Goal: Information Seeking & Learning: Learn about a topic

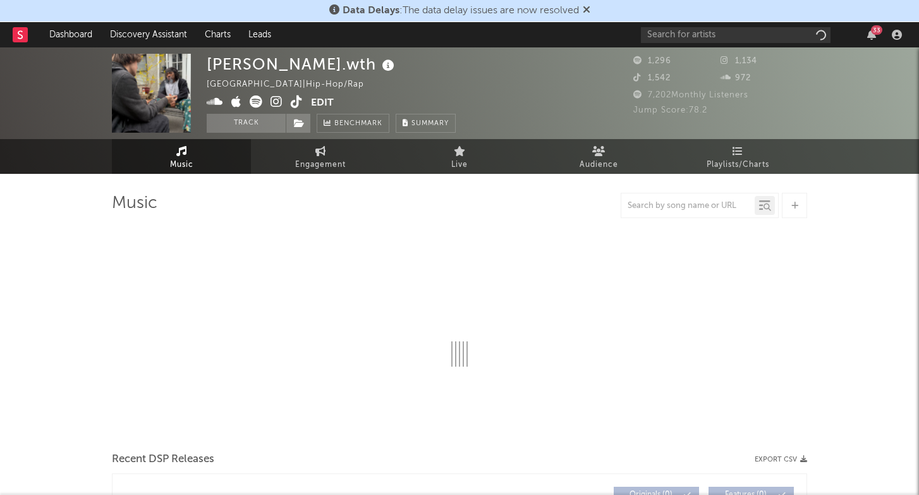
select select "6m"
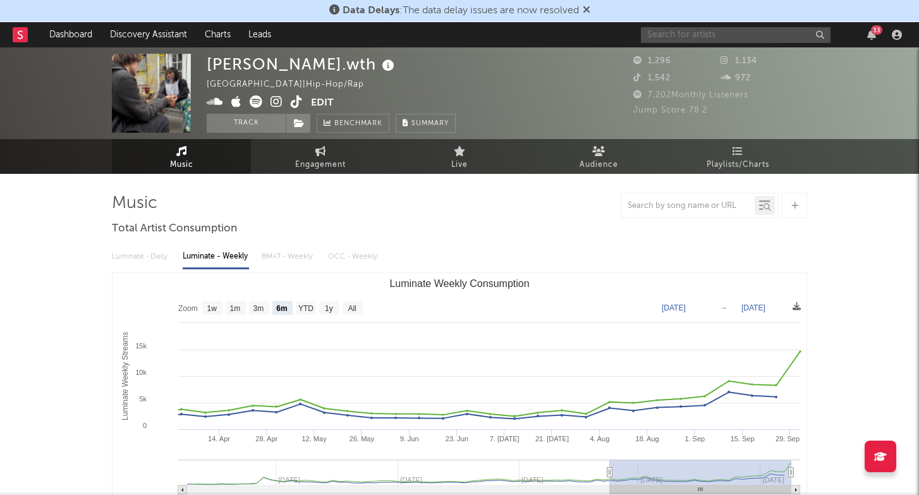
click at [718, 37] on input "text" at bounding box center [736, 35] width 190 height 16
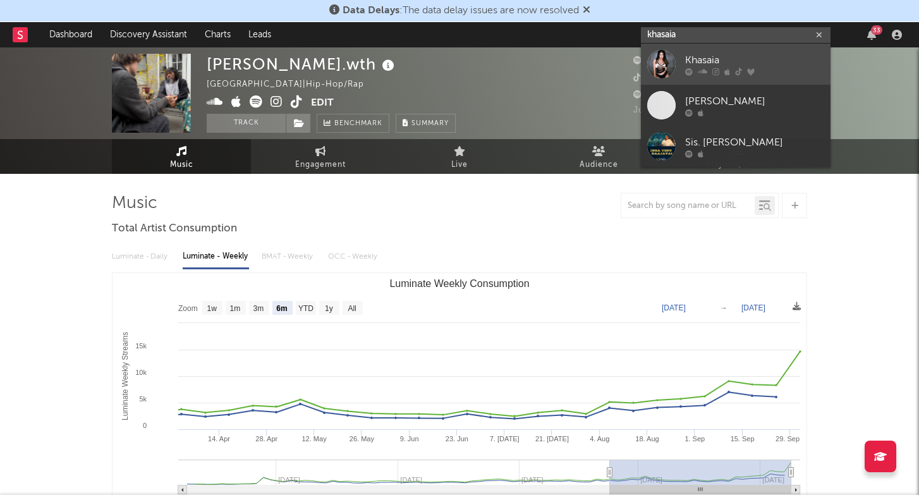
type input "khasaia"
click at [751, 61] on div "Khasaia" at bounding box center [754, 59] width 139 height 15
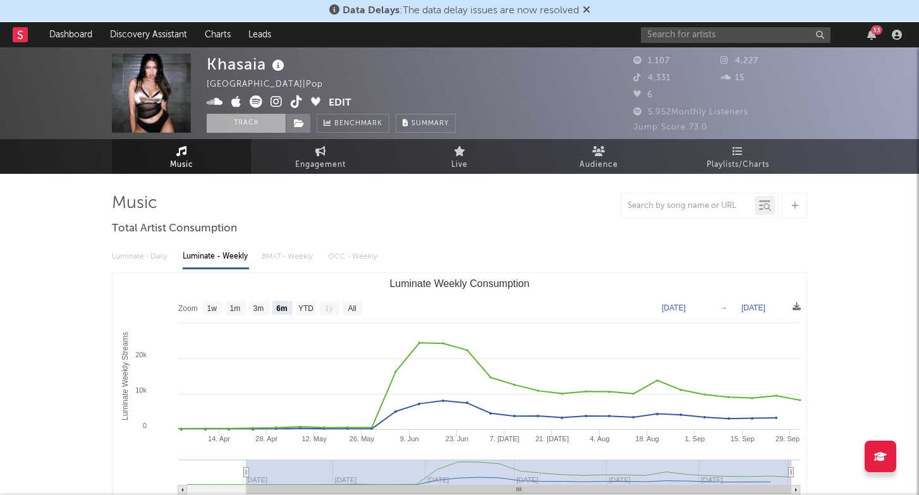
click at [249, 124] on button "Track" at bounding box center [246, 123] width 79 height 19
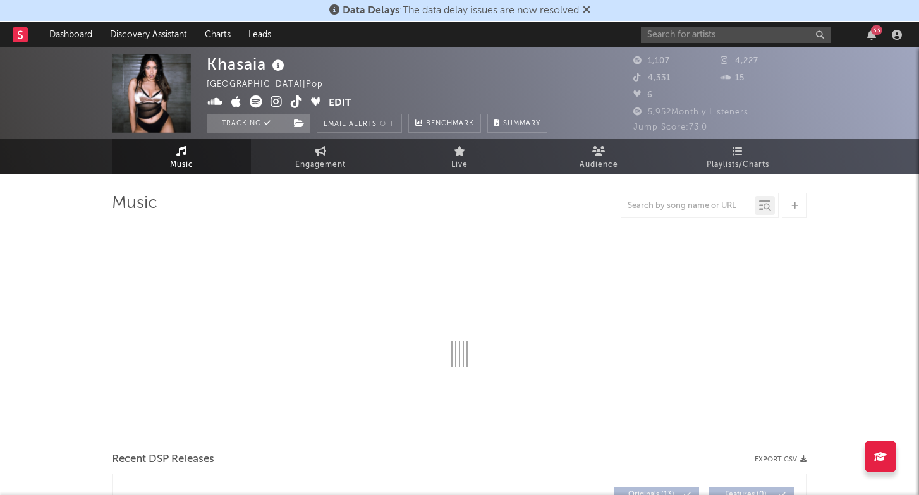
select select "6m"
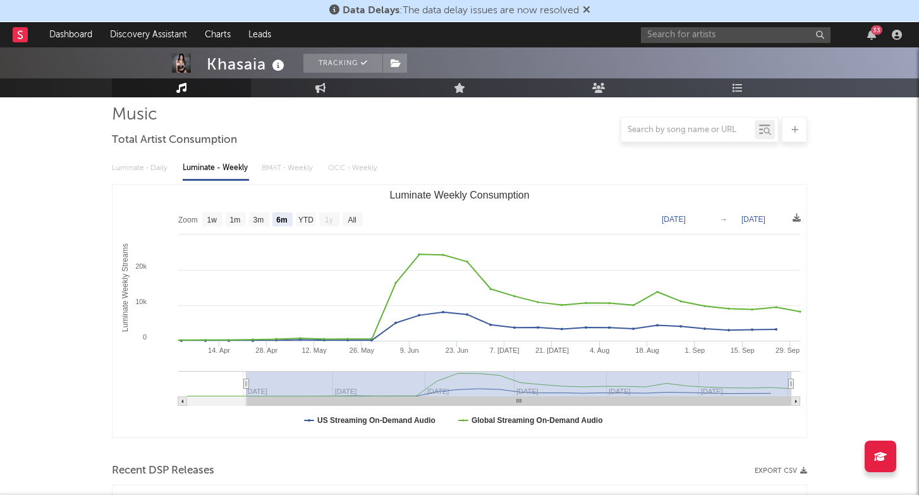
scroll to position [80, 0]
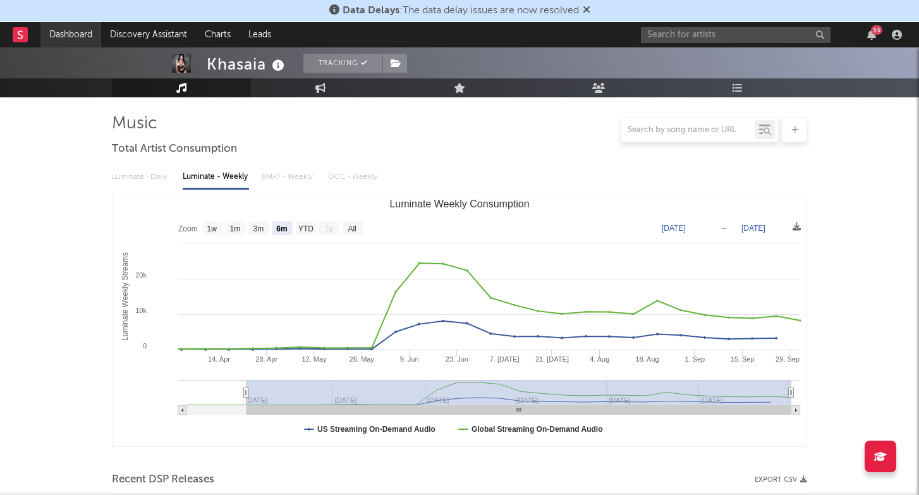
click at [65, 45] on link "Dashboard" at bounding box center [70, 34] width 61 height 25
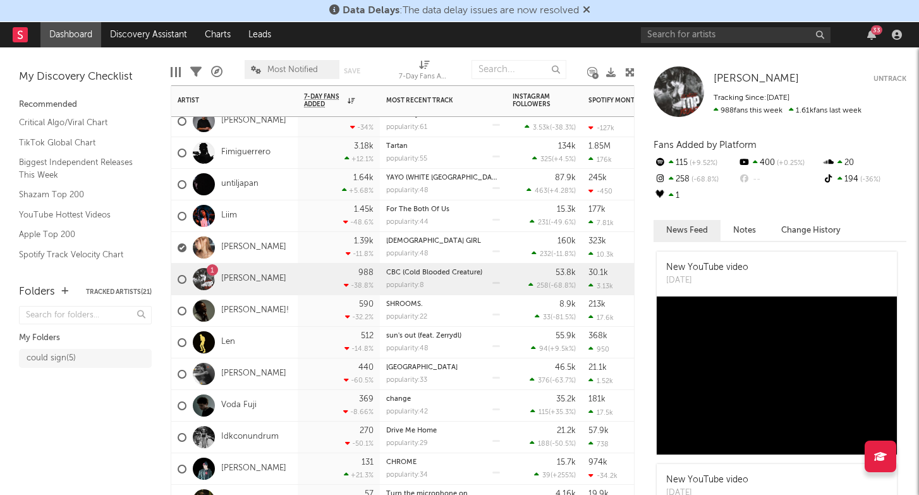
click at [213, 270] on div "1" at bounding box center [212, 270] width 4 height 0
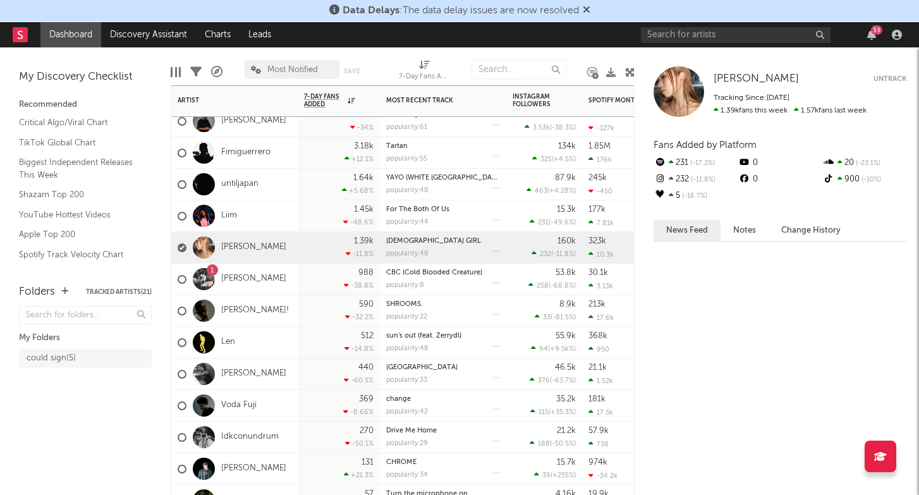
click at [186, 249] on div at bounding box center [203, 247] width 35 height 22
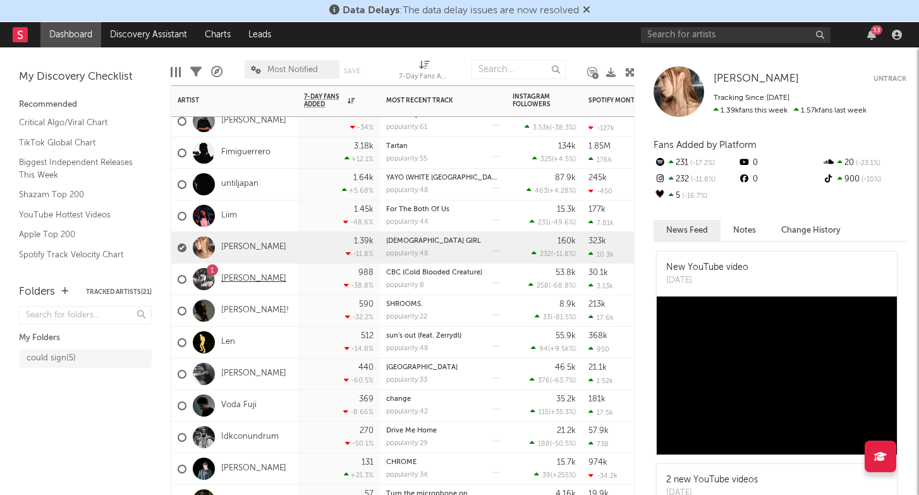
click at [229, 276] on link "[PERSON_NAME]" at bounding box center [253, 279] width 65 height 11
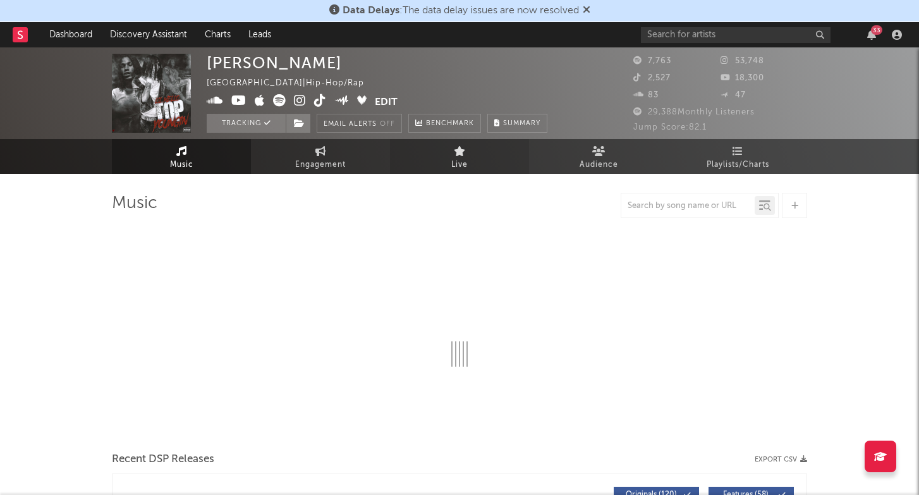
select select "6m"
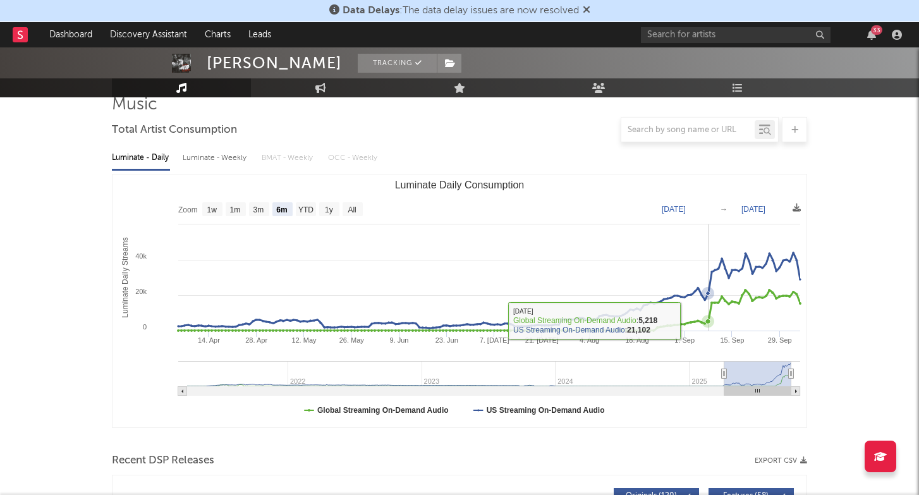
scroll to position [101, 0]
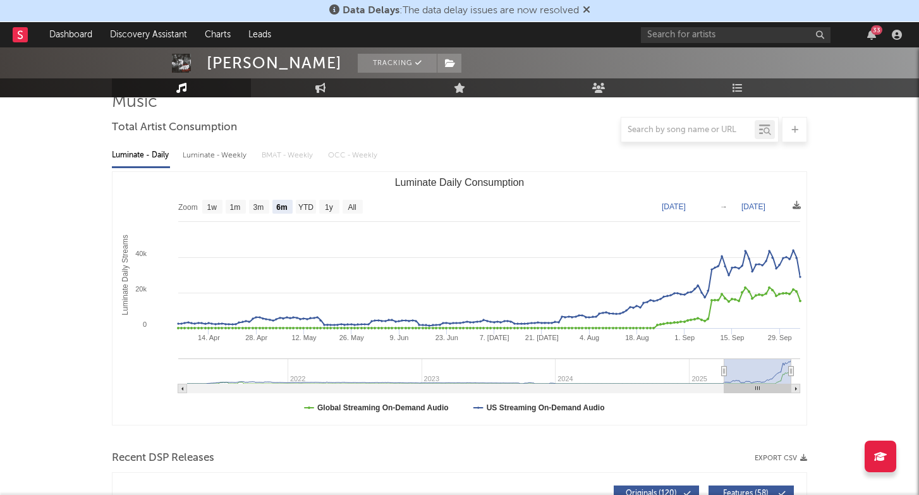
click at [195, 159] on div "Luminate - Weekly" at bounding box center [216, 155] width 66 height 21
select select "6m"
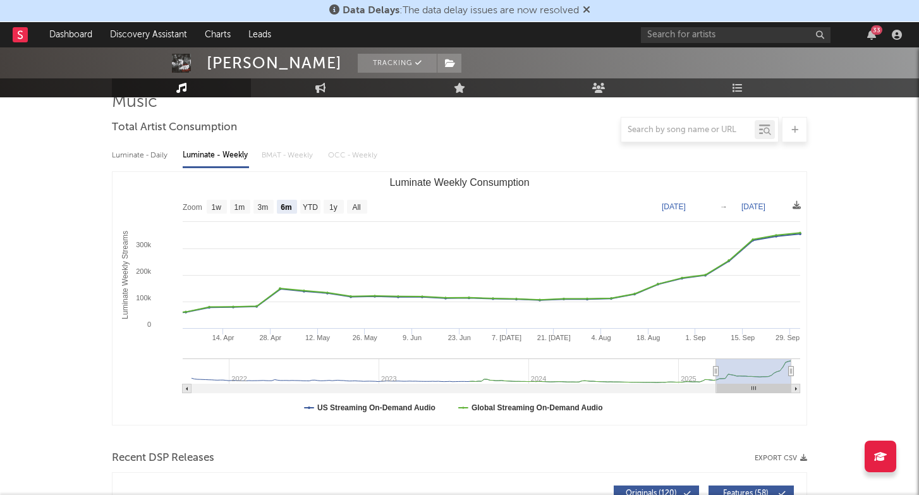
click at [148, 156] on div "Luminate - Daily" at bounding box center [141, 155] width 58 height 21
select select "6m"
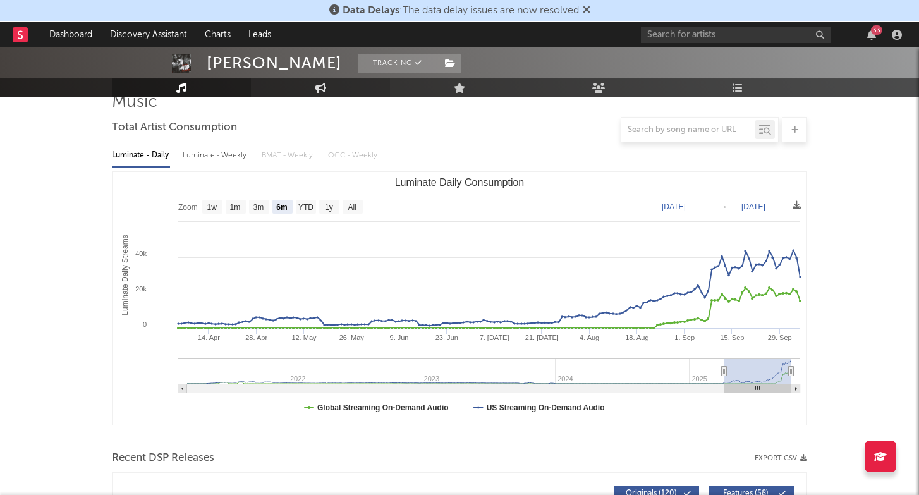
click at [320, 84] on icon at bounding box center [320, 88] width 11 height 10
select select "1w"
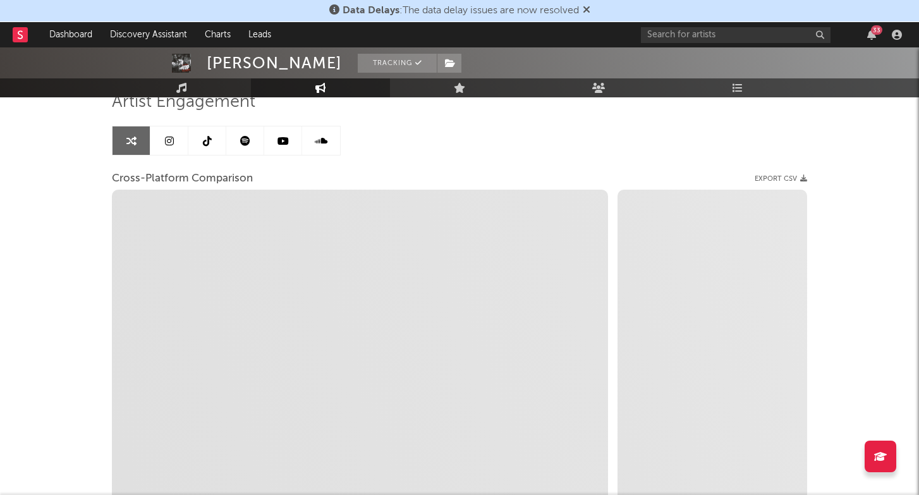
click at [177, 138] on link at bounding box center [169, 140] width 38 height 28
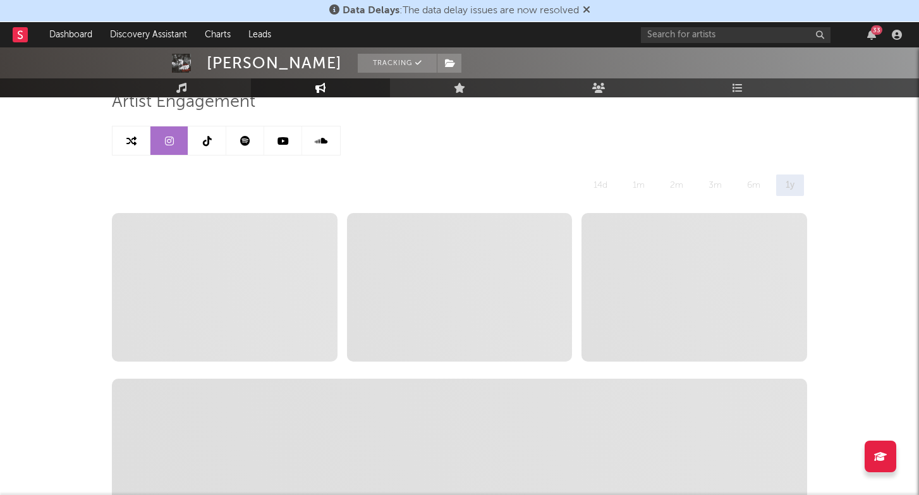
select select "6m"
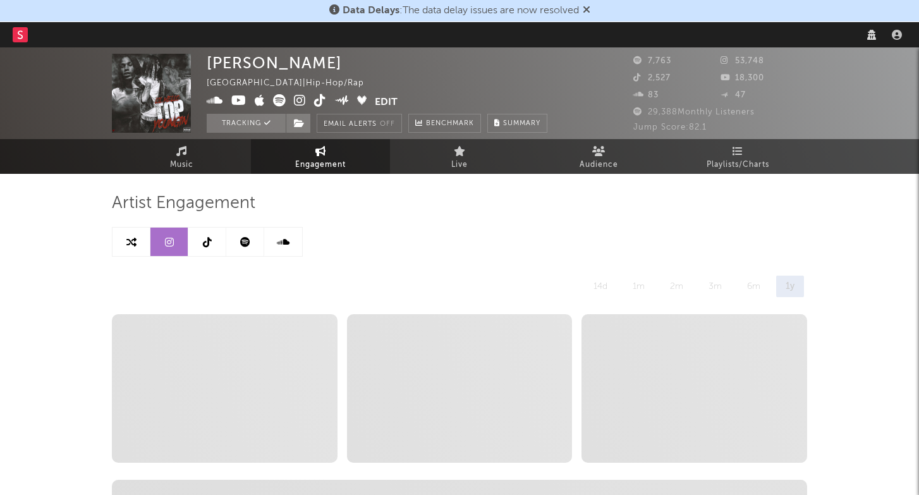
select select "6m"
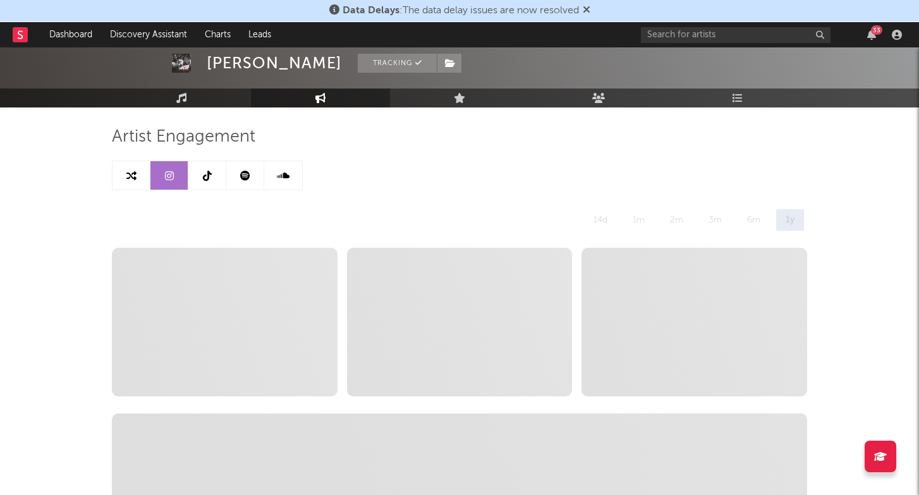
scroll to position [136, 0]
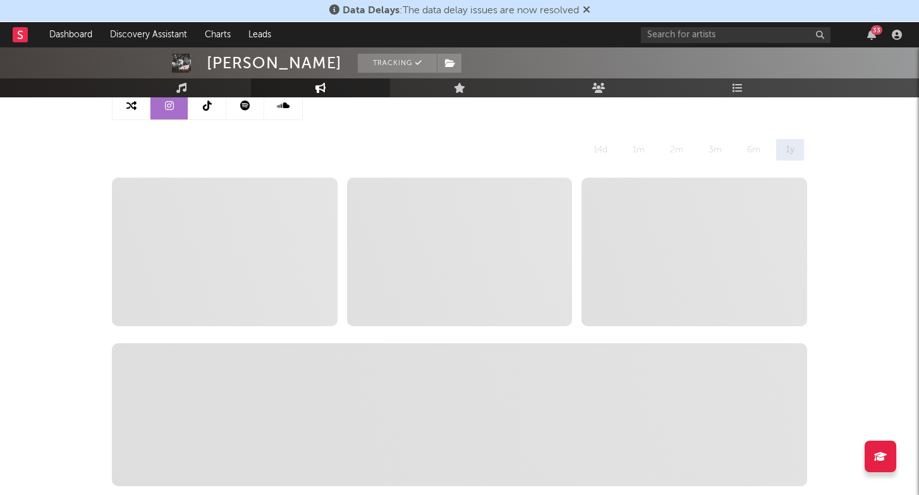
click at [214, 106] on link at bounding box center [207, 105] width 38 height 28
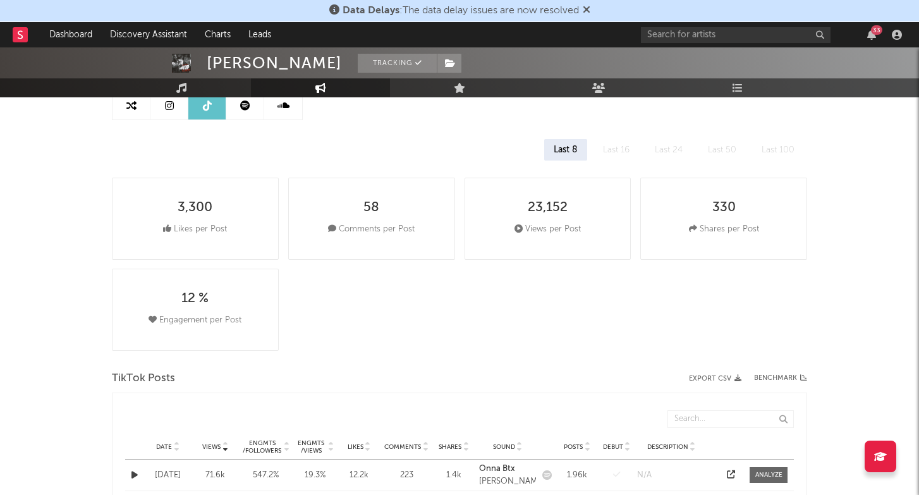
select select "1w"
click at [165, 107] on icon at bounding box center [169, 105] width 9 height 10
select select "6m"
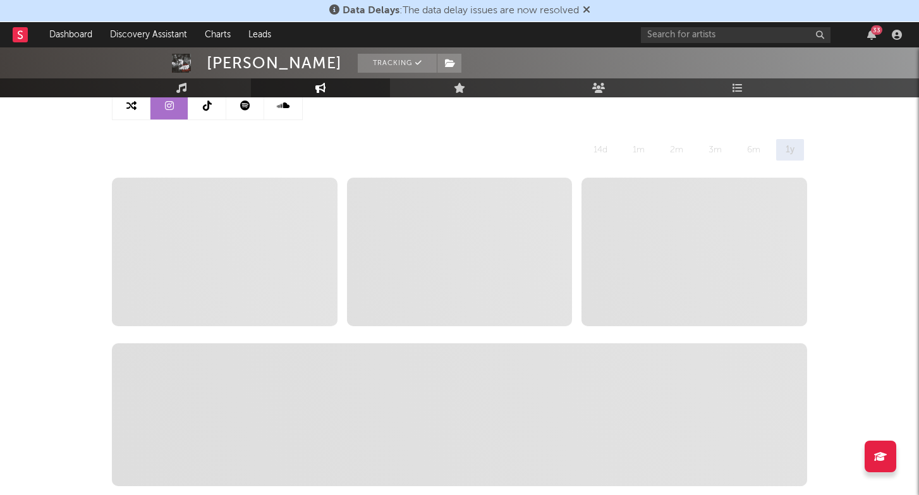
click at [208, 109] on icon at bounding box center [207, 105] width 9 height 10
select select "1w"
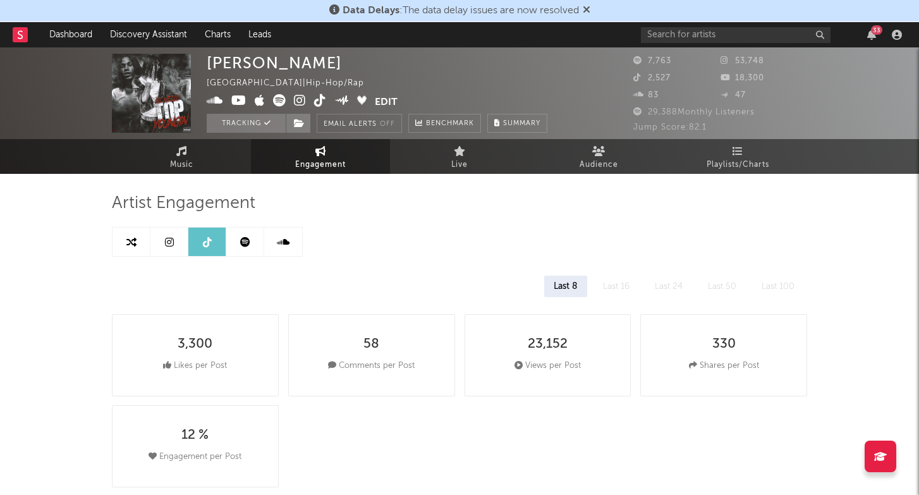
click at [303, 104] on icon at bounding box center [300, 100] width 12 height 13
click at [202, 146] on link "Music" at bounding box center [181, 156] width 139 height 35
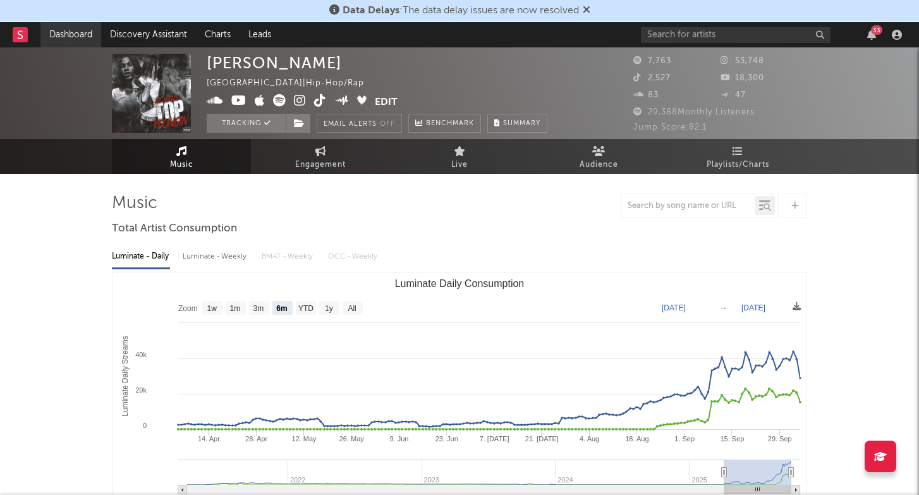
click at [69, 32] on link "Dashboard" at bounding box center [70, 34] width 61 height 25
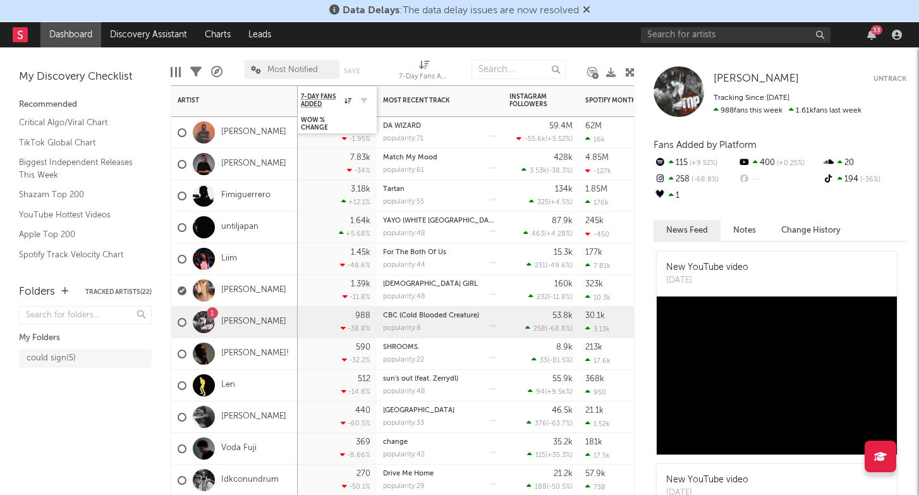
click at [354, 104] on div at bounding box center [360, 100] width 19 height 13
click at [333, 126] on div "WoW % Change" at bounding box center [326, 123] width 51 height 15
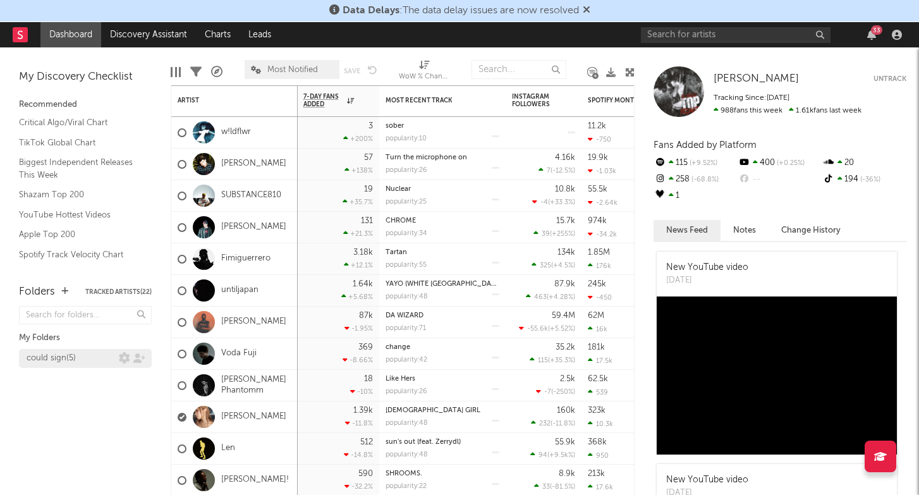
click at [90, 352] on div "could sign ( 5 )" at bounding box center [73, 358] width 92 height 15
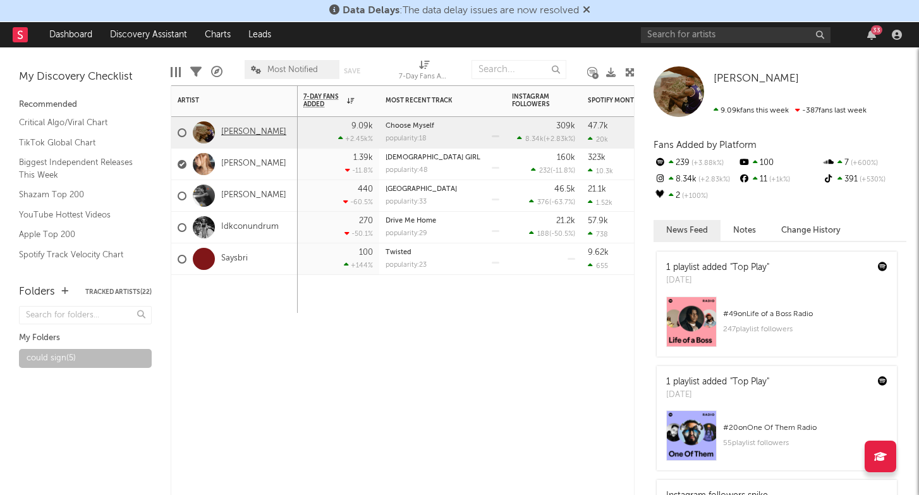
click at [243, 131] on link "[PERSON_NAME]" at bounding box center [253, 132] width 65 height 11
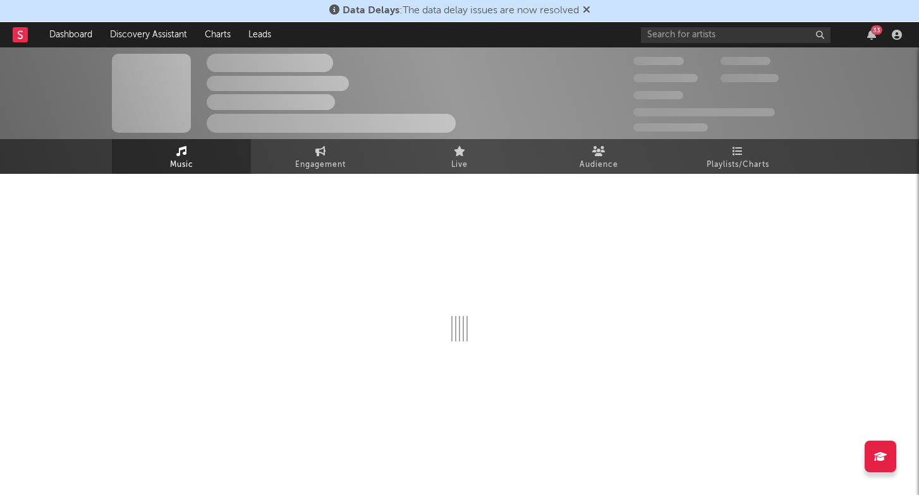
select select "6m"
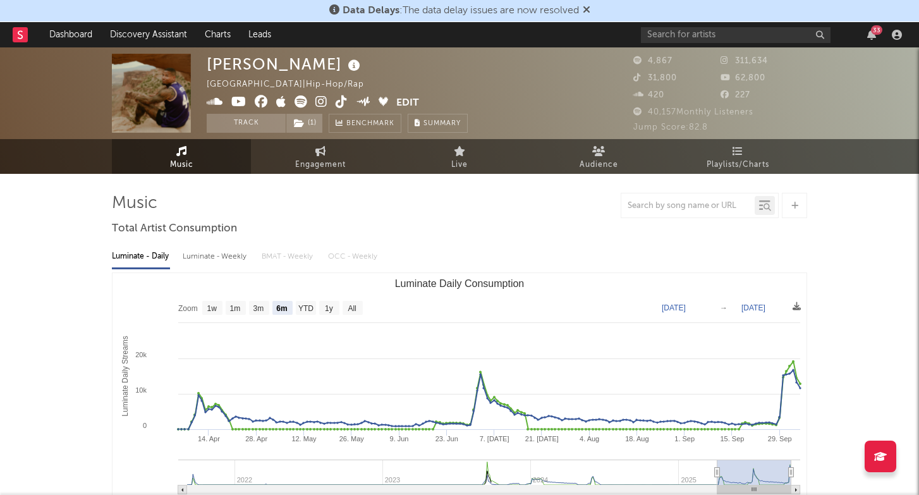
click at [225, 260] on div "Luminate - Weekly" at bounding box center [216, 256] width 66 height 21
select select "6m"
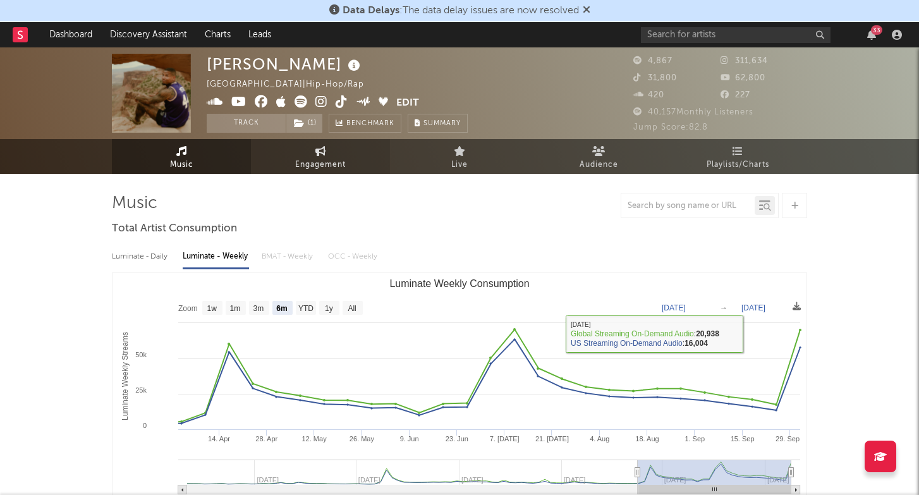
click at [326, 155] on link "Engagement" at bounding box center [320, 156] width 139 height 35
select select "1w"
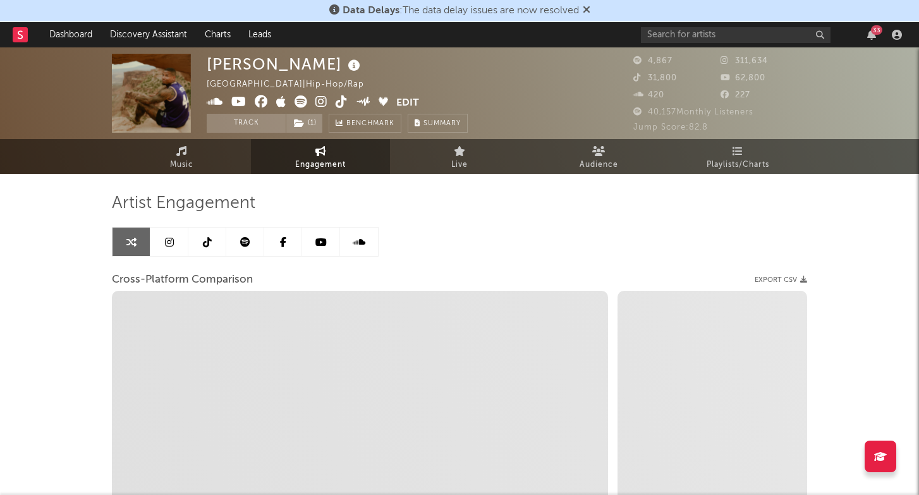
click at [157, 246] on link at bounding box center [169, 241] width 38 height 28
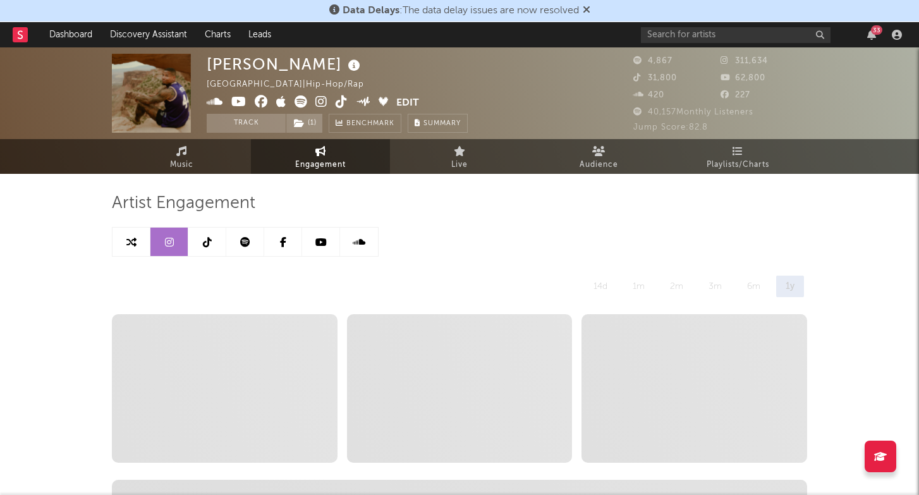
select select "6m"
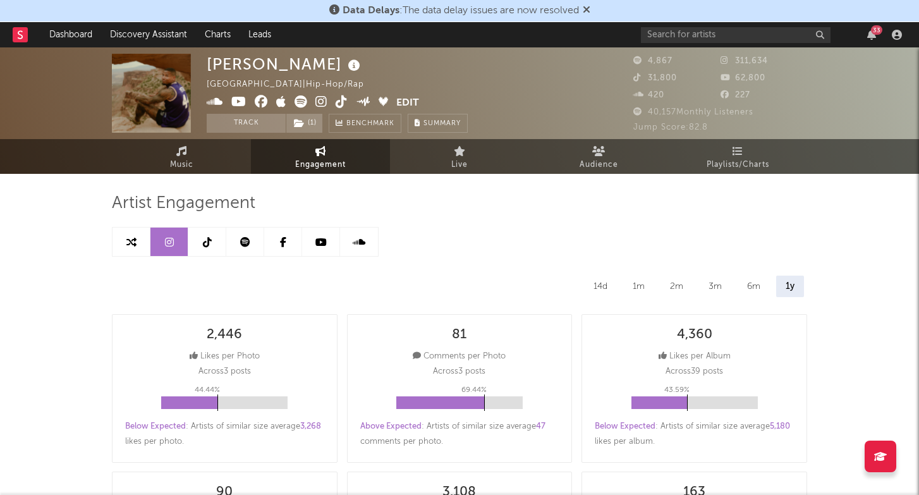
click at [322, 106] on icon at bounding box center [321, 101] width 12 height 13
click at [207, 153] on link "Music" at bounding box center [181, 156] width 139 height 35
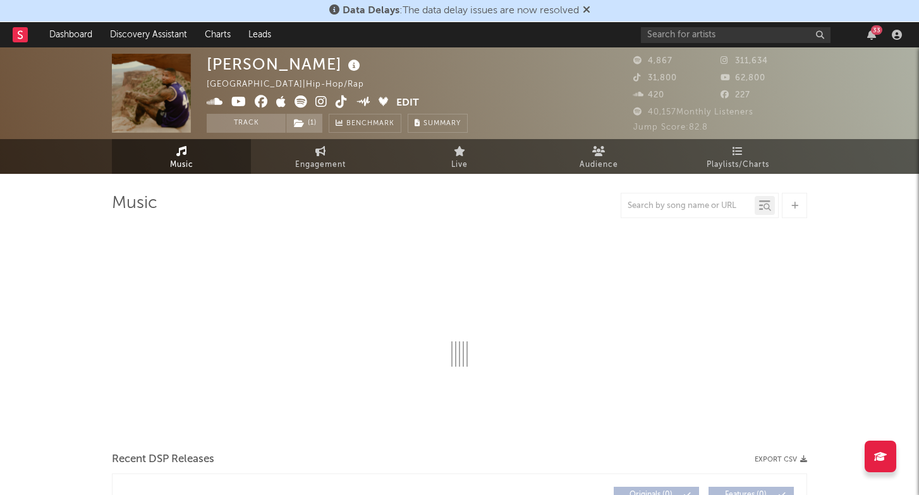
select select "6m"
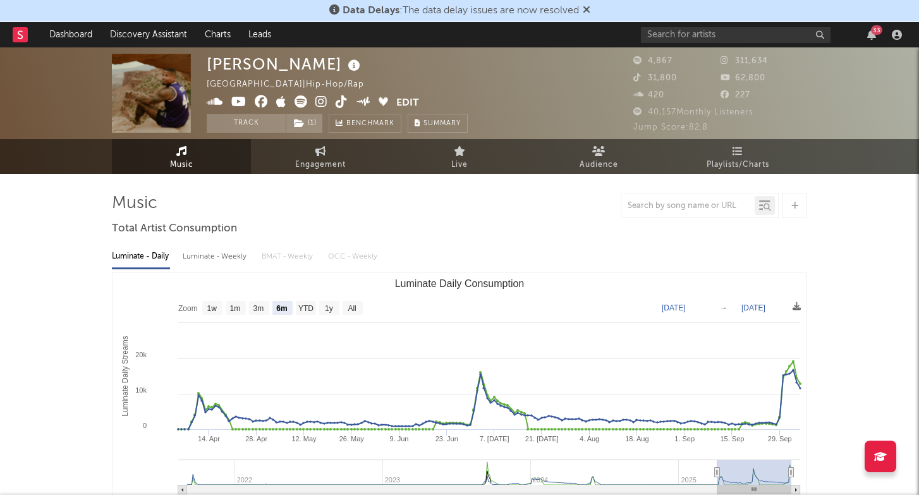
click at [200, 268] on div "Luminate - Daily Luminate - Weekly BMAT - Weekly OCC - Weekly Zoom 1w 1m 3m 6m …" at bounding box center [459, 384] width 695 height 290
click at [232, 250] on div "Luminate - Weekly" at bounding box center [216, 256] width 66 height 21
select select "6m"
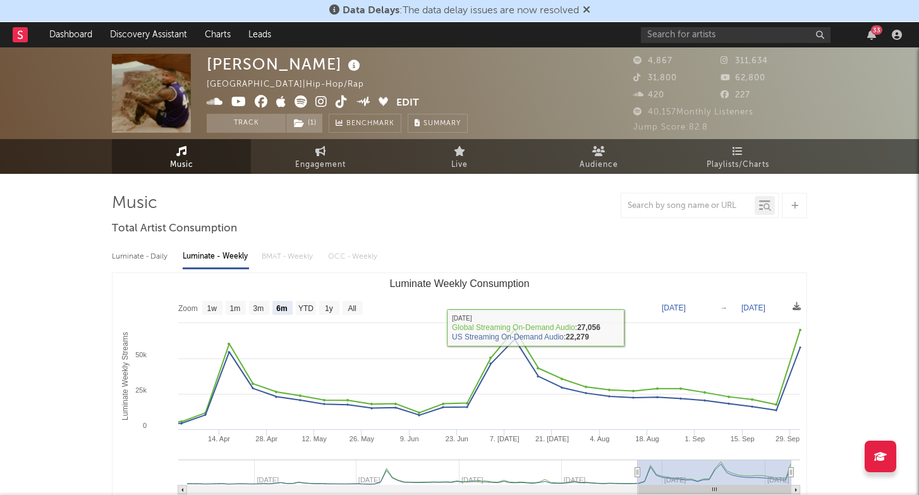
click at [297, 106] on icon at bounding box center [300, 101] width 13 height 13
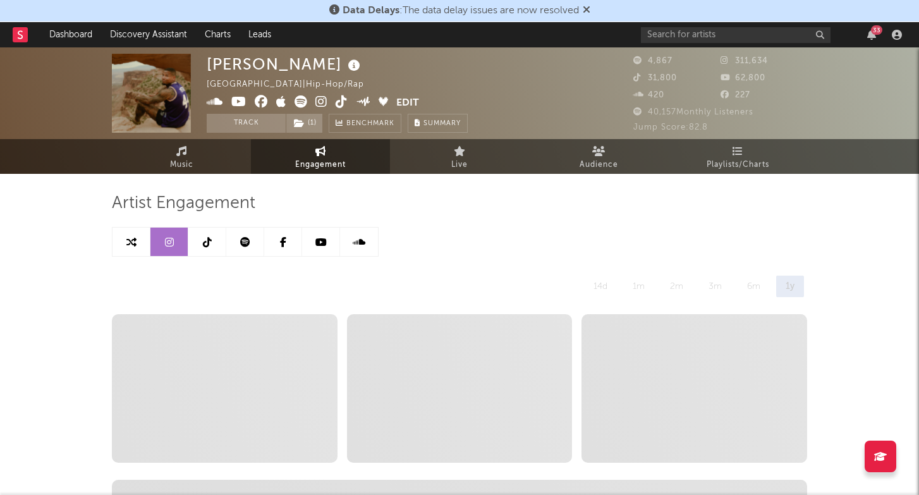
select select "6m"
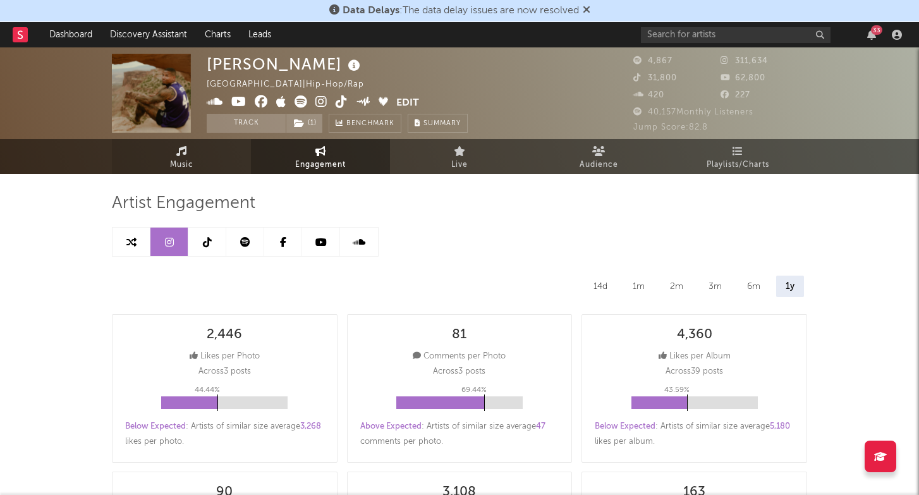
click at [193, 160] on link "Music" at bounding box center [181, 156] width 139 height 35
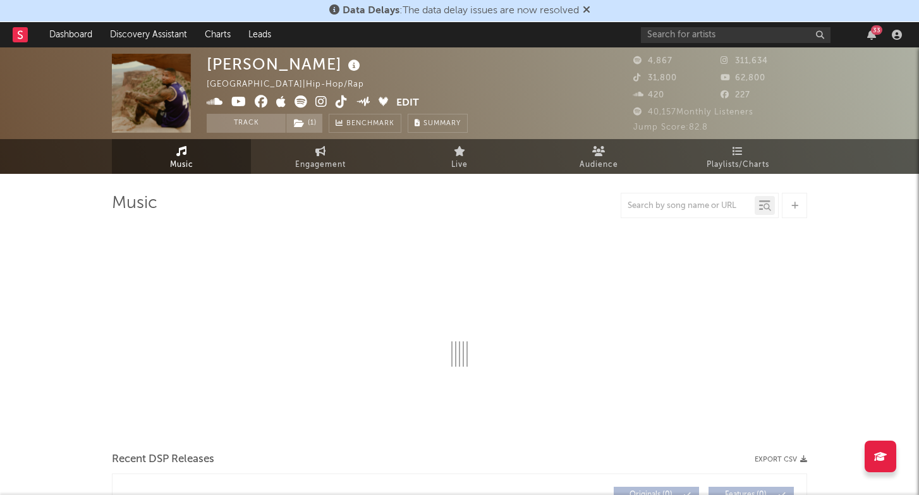
select select "6m"
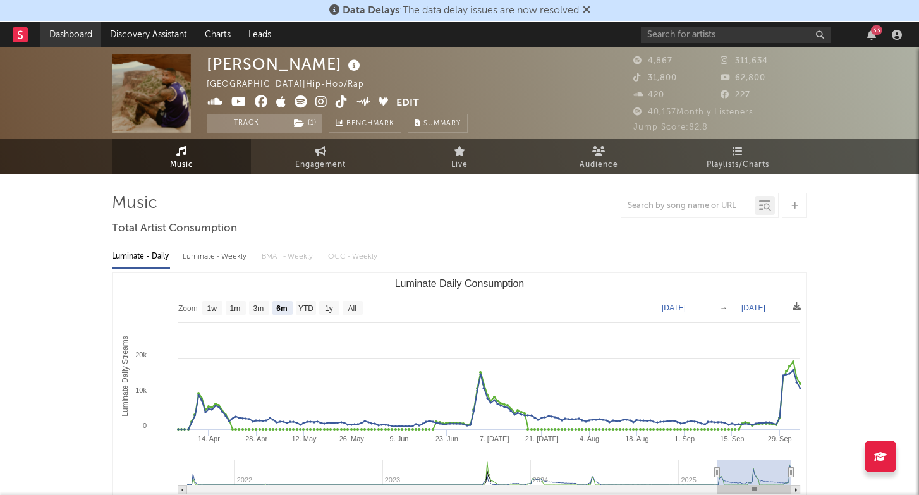
click at [62, 30] on link "Dashboard" at bounding box center [70, 34] width 61 height 25
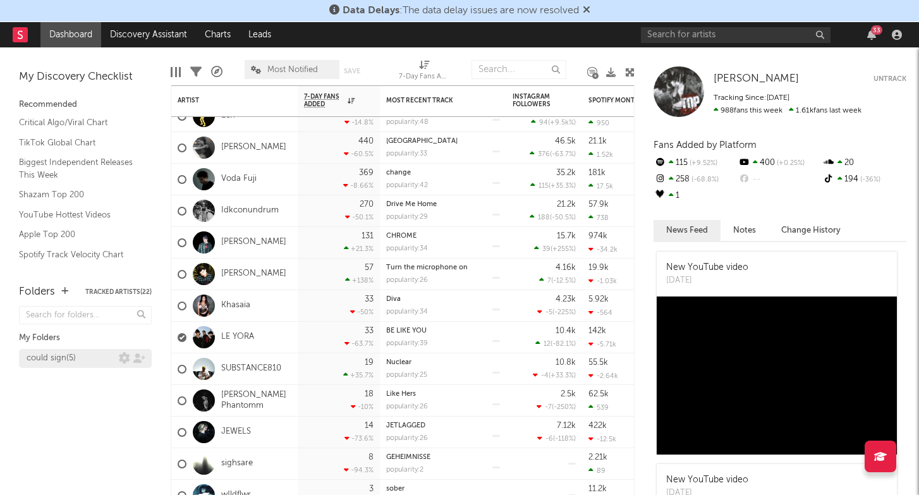
click at [87, 362] on div "could sign ( 5 )" at bounding box center [73, 358] width 92 height 15
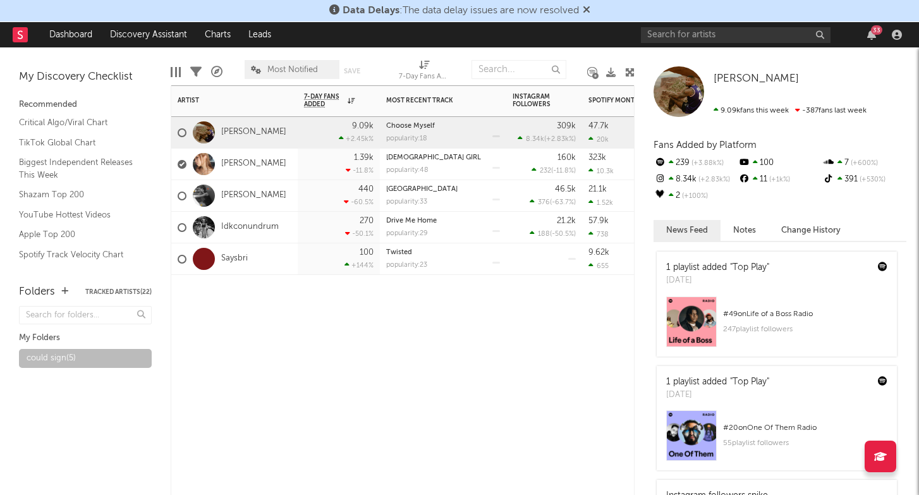
click at [323, 162] on div "1.39k -11.8 %" at bounding box center [338, 163] width 69 height 31
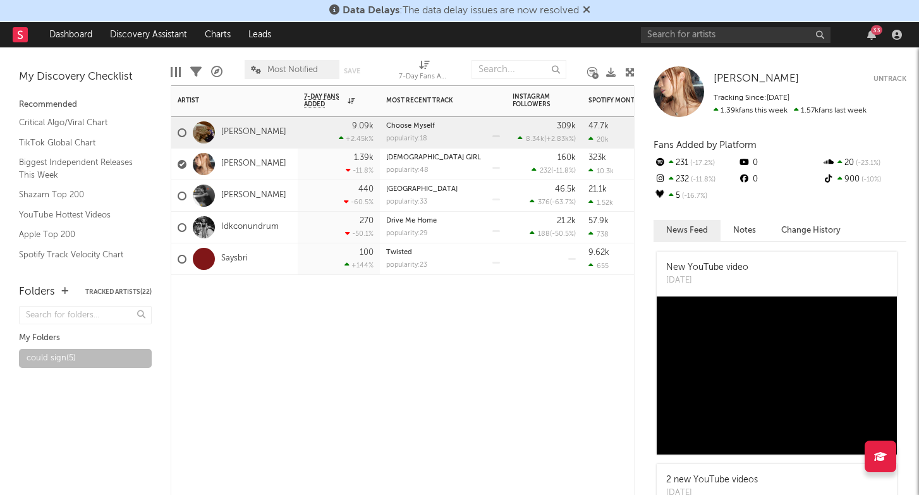
click at [317, 131] on div "9.09k +2.45k %" at bounding box center [338, 132] width 69 height 31
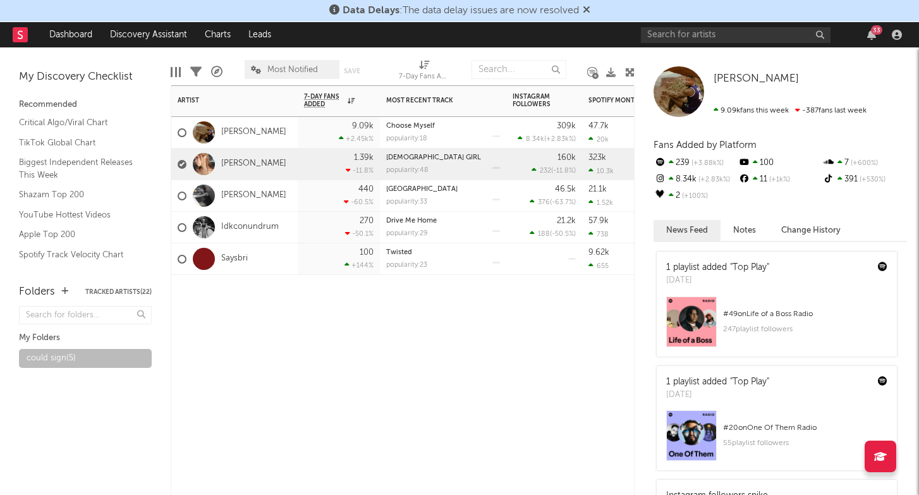
click at [327, 171] on div "1.39k -11.8 %" at bounding box center [338, 163] width 69 height 31
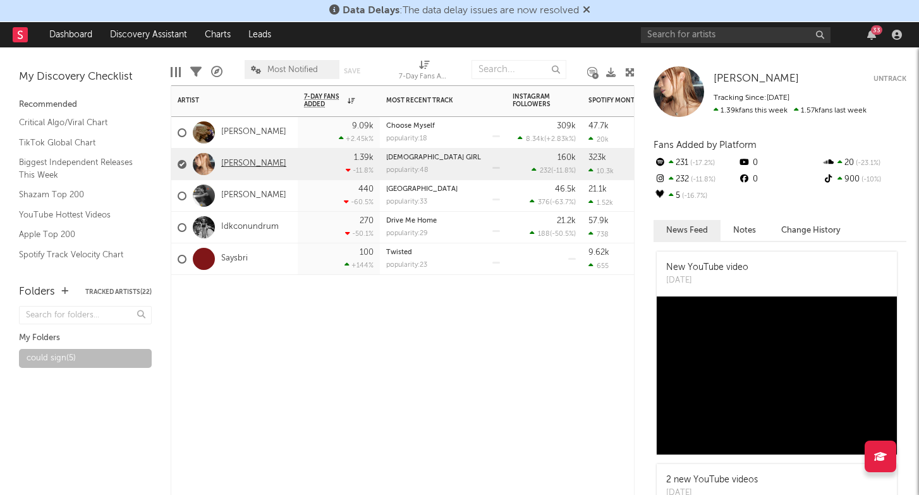
click at [246, 166] on link "[PERSON_NAME]" at bounding box center [253, 164] width 65 height 11
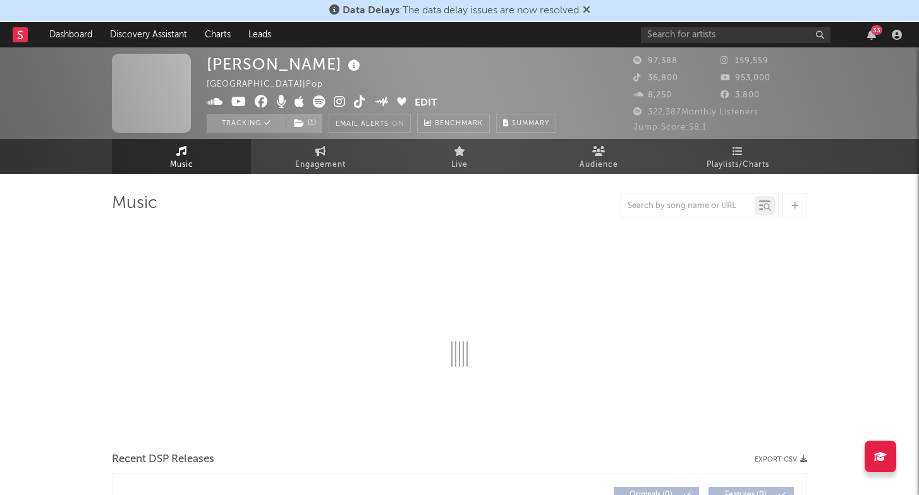
select select "6m"
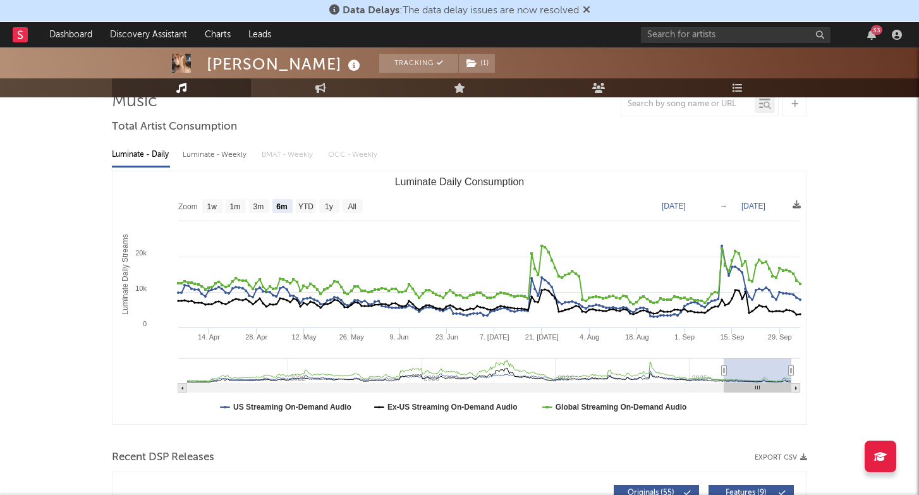
scroll to position [104, 0]
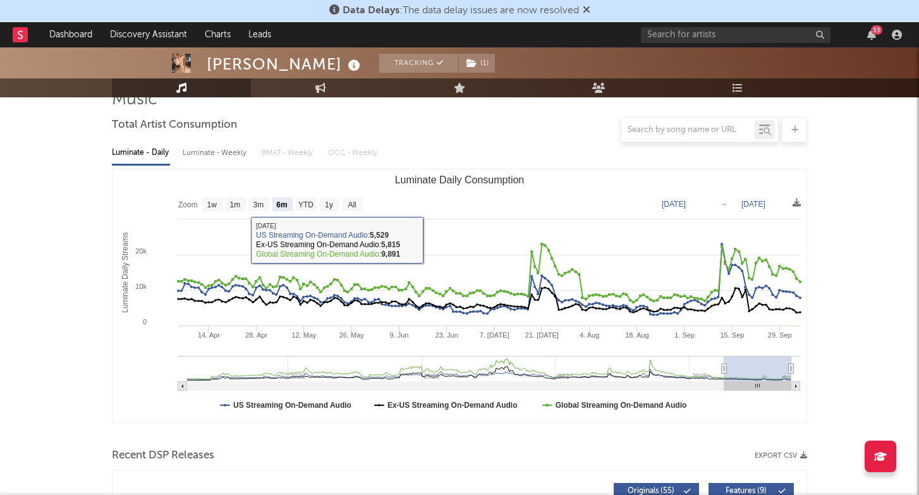
click at [229, 154] on div "Luminate - Weekly" at bounding box center [216, 152] width 66 height 21
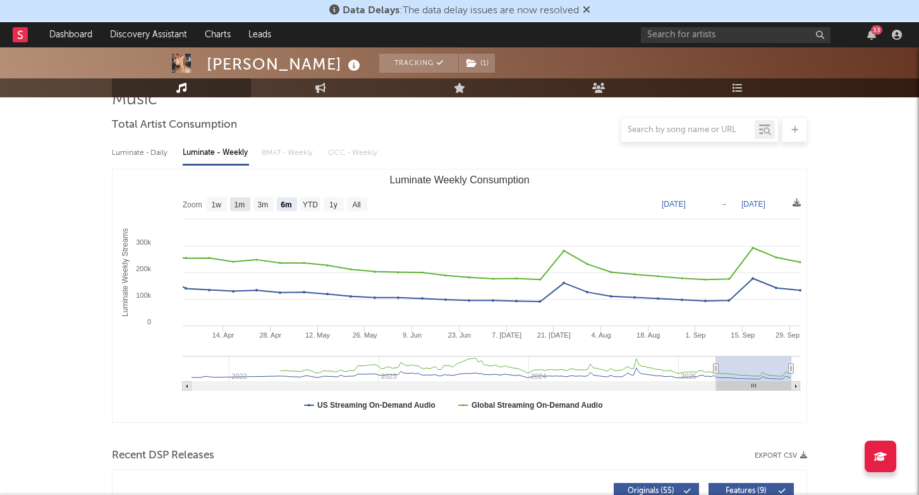
click at [245, 202] on text "1m" at bounding box center [239, 204] width 11 height 9
select select "1m"
type input "[DATE]"
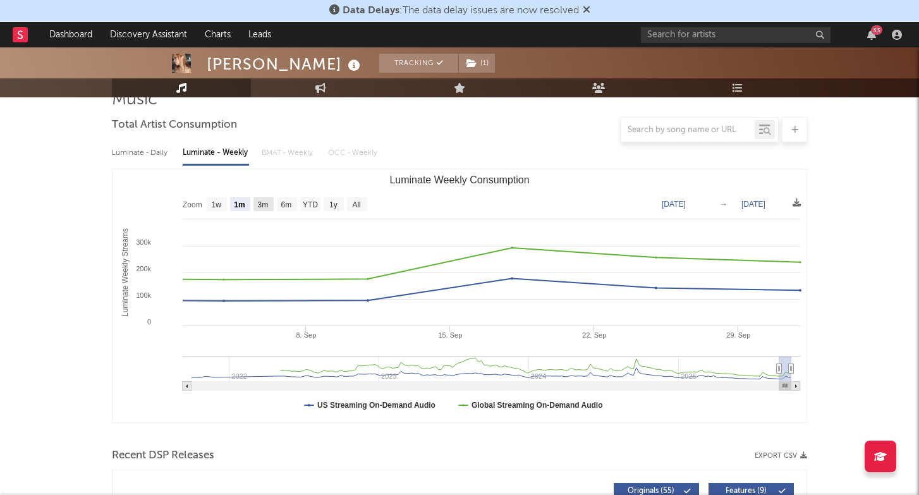
click at [263, 205] on text "3m" at bounding box center [263, 204] width 11 height 9
select select "3m"
type input "[DATE]"
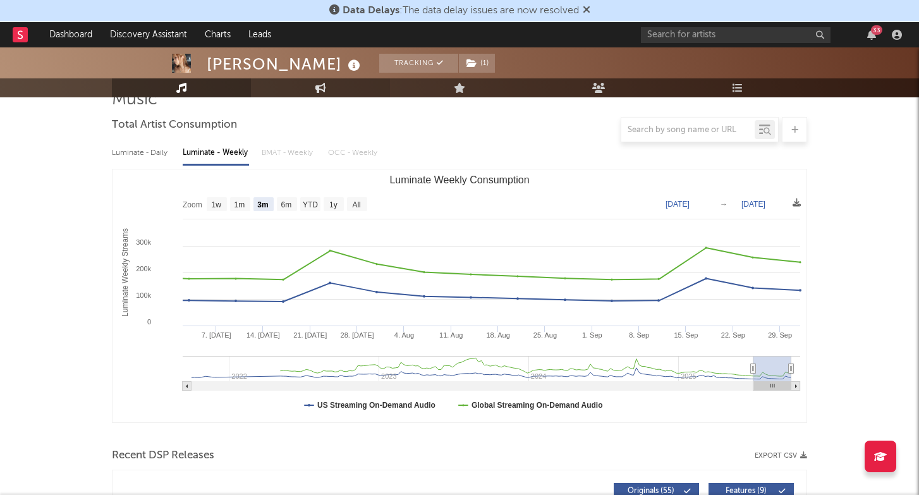
click at [325, 97] on link "Engagement" at bounding box center [320, 87] width 139 height 19
select select "1m"
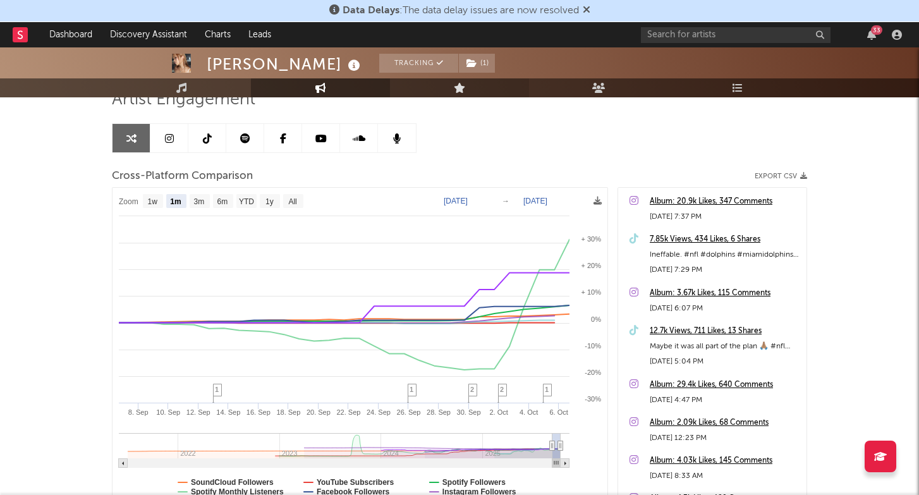
click at [476, 81] on link "Live" at bounding box center [459, 87] width 139 height 19
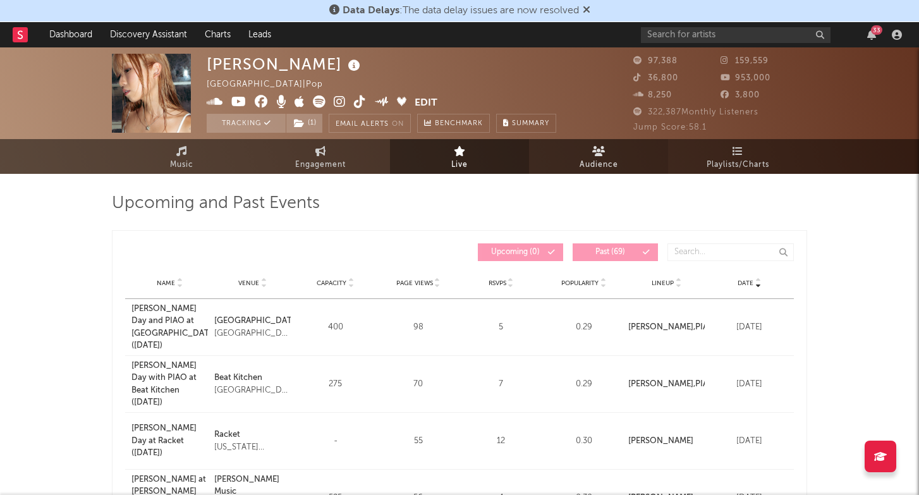
click at [608, 159] on span "Audience" at bounding box center [598, 164] width 39 height 15
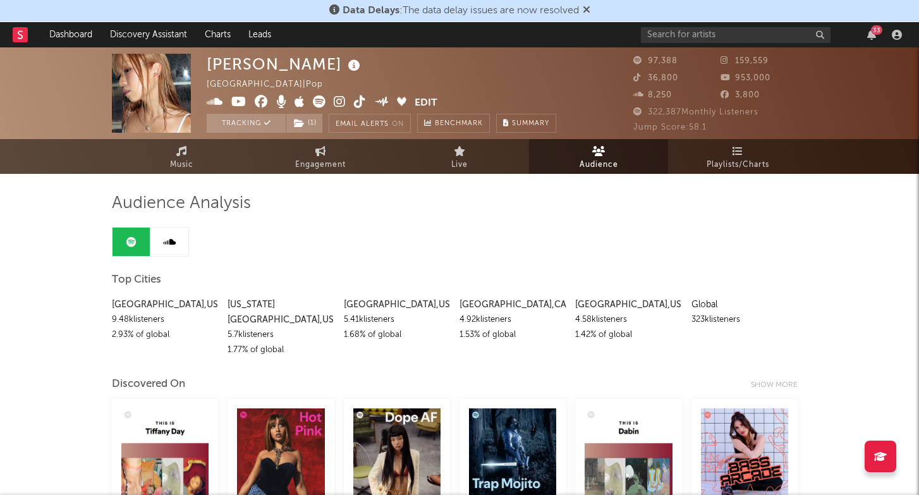
click at [400, 105] on icon at bounding box center [401, 101] width 9 height 9
click at [731, 161] on span "Playlists/Charts" at bounding box center [737, 164] width 63 height 15
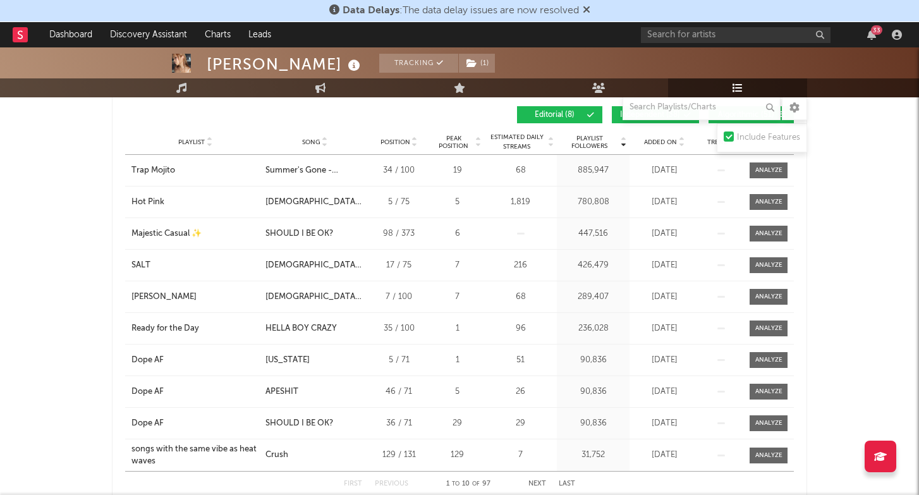
scroll to position [220, 0]
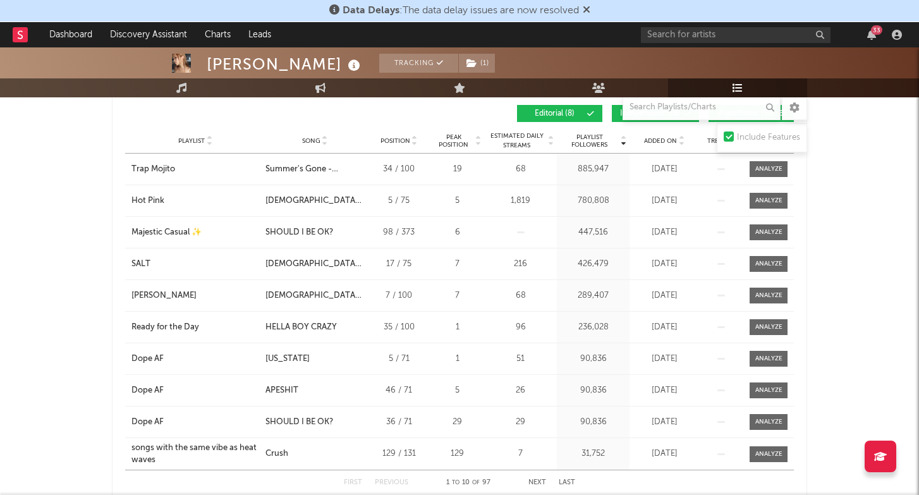
click at [749, 47] on div "33" at bounding box center [773, 34] width 265 height 25
click at [749, 32] on input "text" at bounding box center [736, 35] width 190 height 16
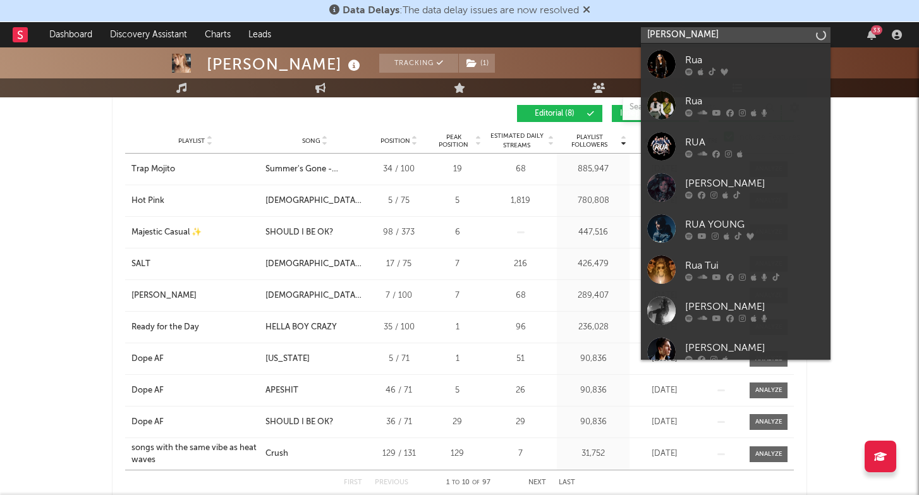
type input "[PERSON_NAME]"
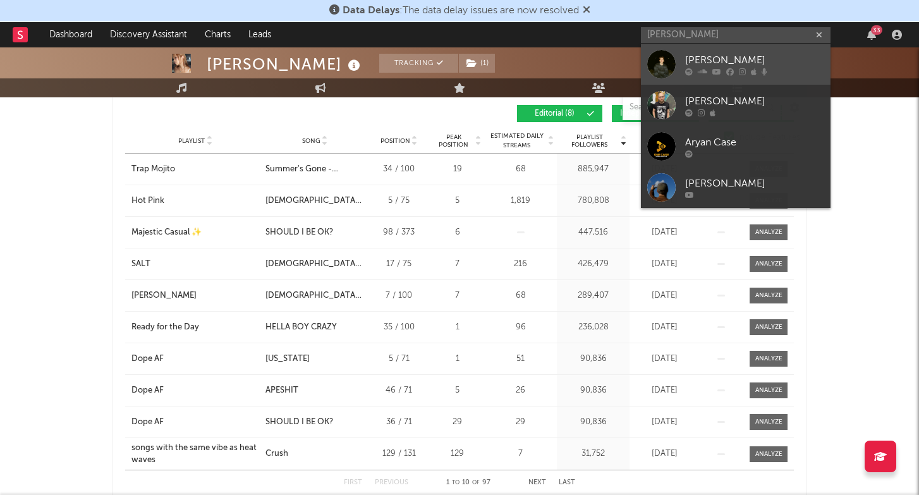
click at [778, 66] on div "[PERSON_NAME]" at bounding box center [754, 59] width 139 height 15
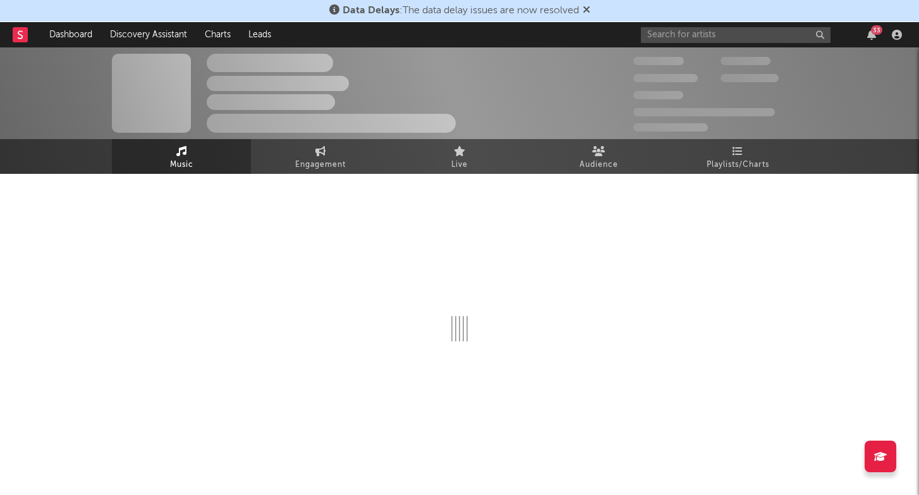
select select "1w"
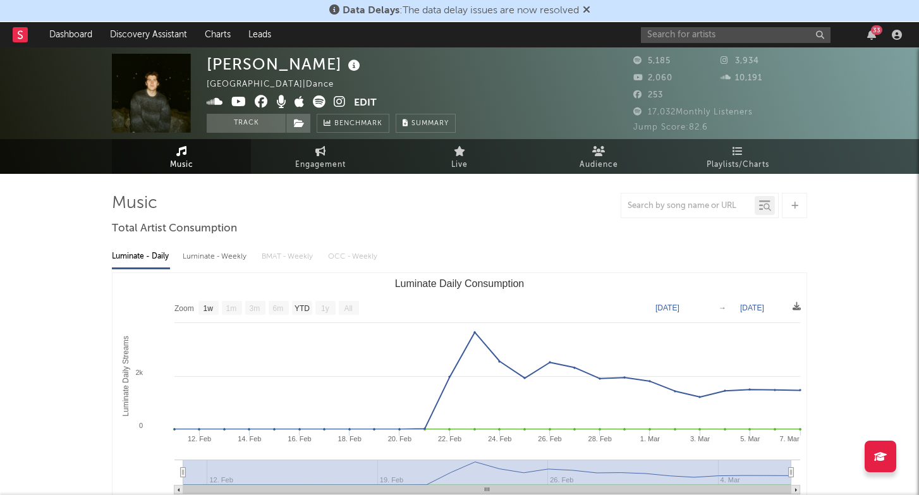
click at [217, 256] on div "Luminate - Weekly" at bounding box center [216, 256] width 66 height 21
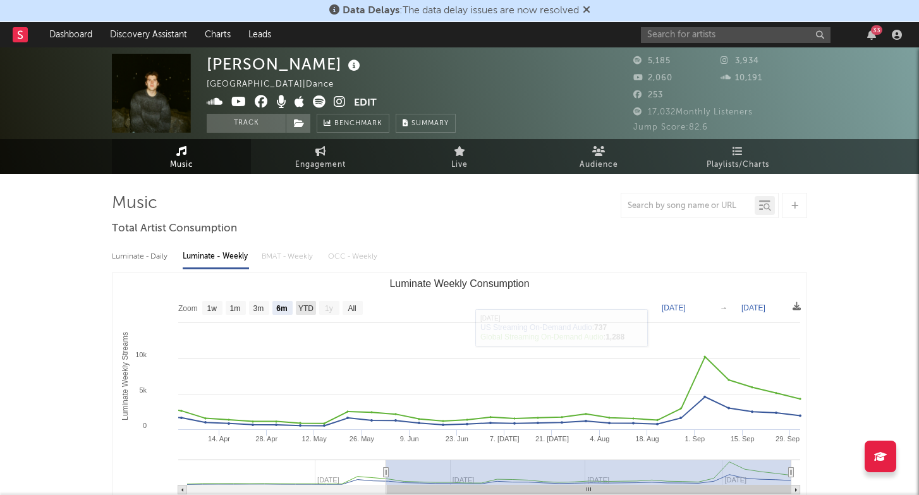
click at [303, 310] on text "YTD" at bounding box center [305, 308] width 15 height 9
select select "YTD"
type input "[DATE]"
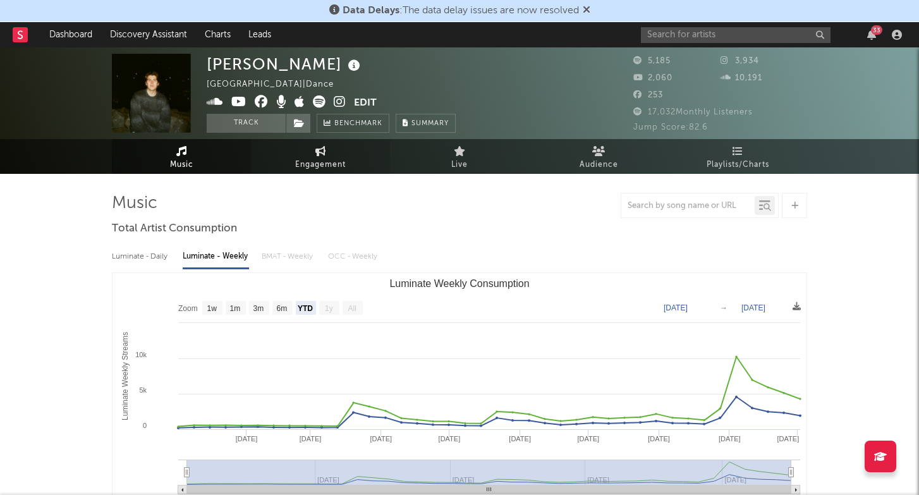
click at [351, 148] on link "Engagement" at bounding box center [320, 156] width 139 height 35
select select "1w"
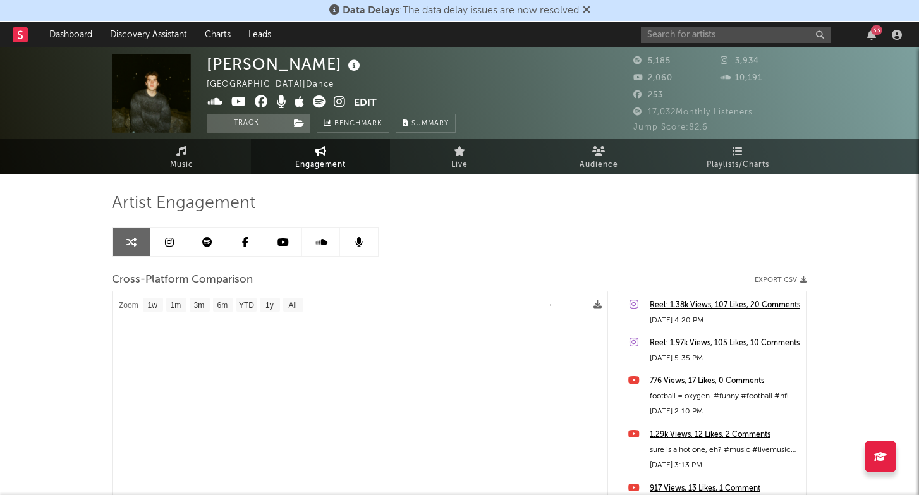
select select "1m"
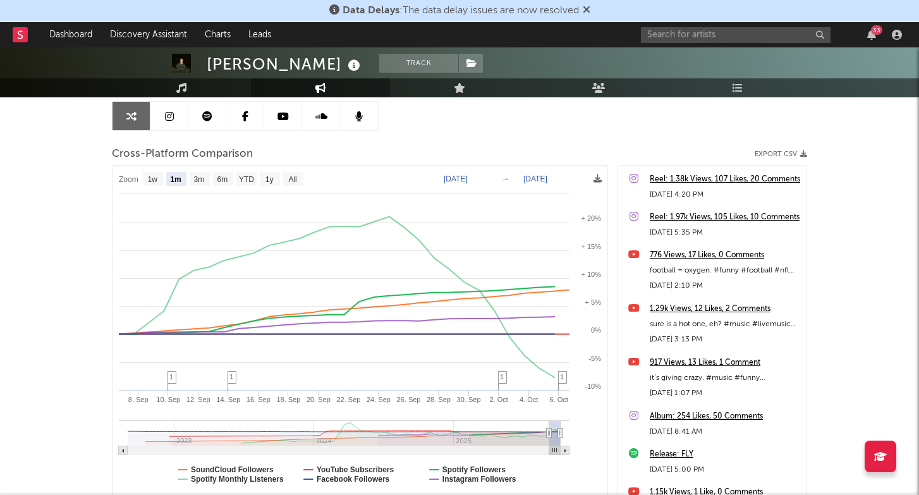
scroll to position [130, 0]
